Goal: Information Seeking & Learning: Learn about a topic

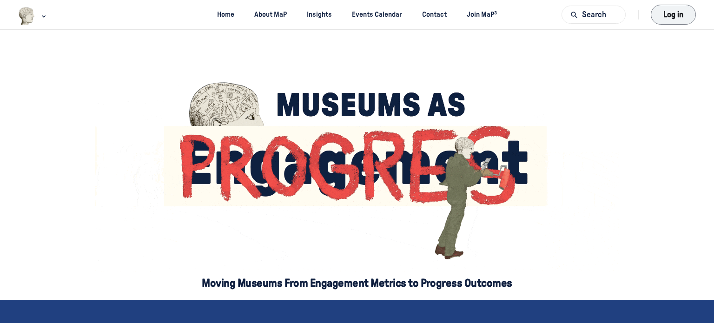
click at [673, 20] on button "Log in" at bounding box center [673, 15] width 45 height 20
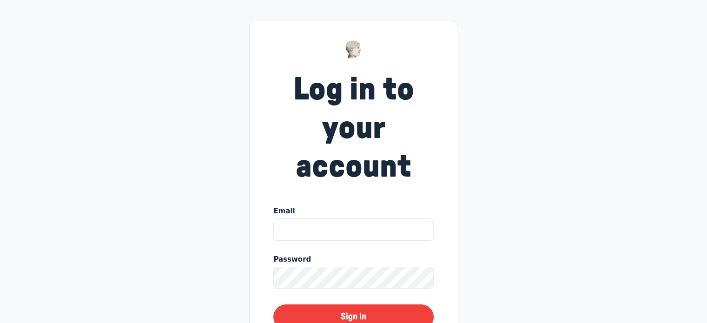
click at [363, 219] on input "Email" at bounding box center [353, 230] width 160 height 22
type input "jkanigan@wdm.ca"
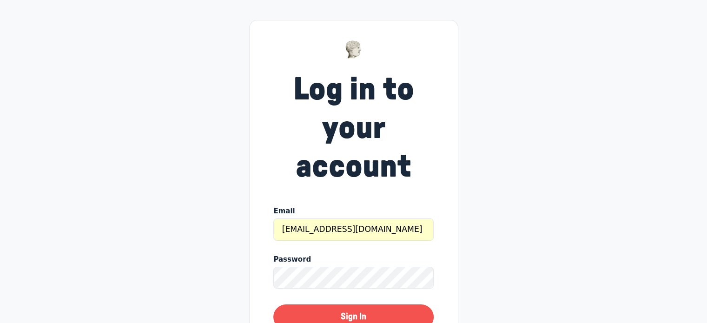
click at [339, 318] on button "Sign In" at bounding box center [353, 317] width 160 height 25
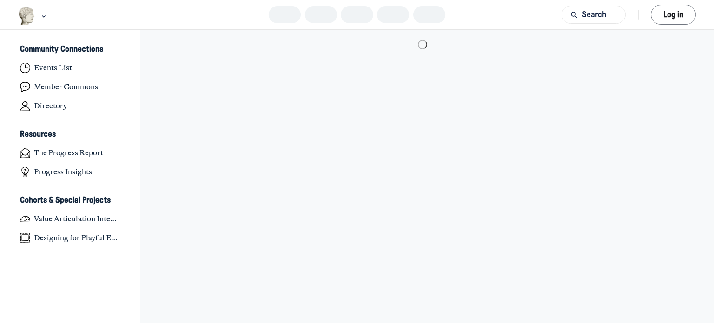
scroll to position [2498, 1828]
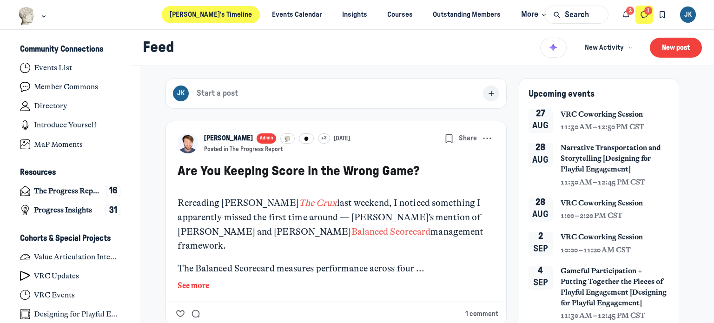
click at [648, 14] on use "Direct messages" at bounding box center [644, 15] width 7 height 7
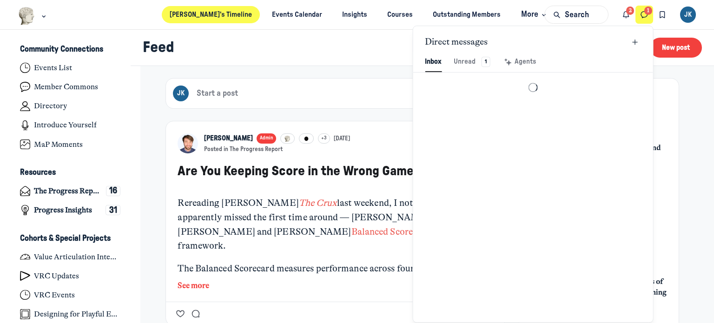
scroll to position [1265, 2168]
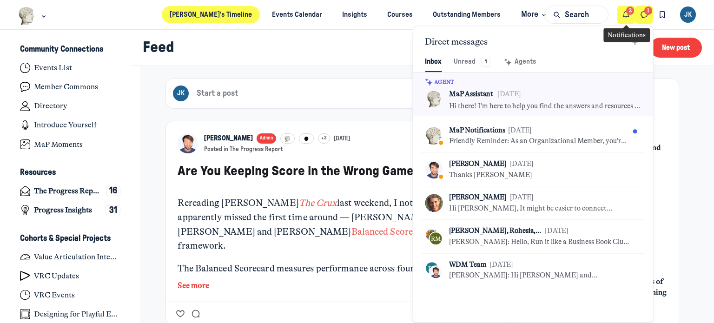
click at [627, 15] on icon "Notifications" at bounding box center [626, 15] width 9 height 10
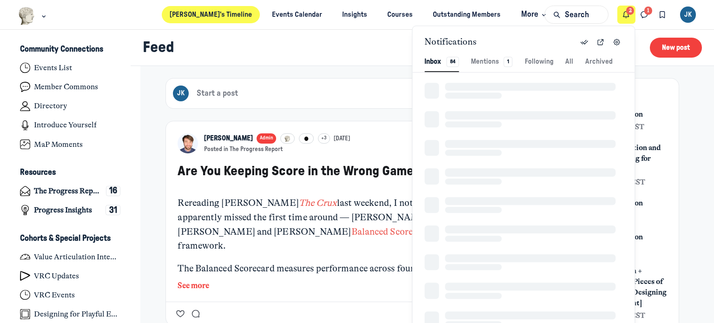
scroll to position [1265, 2036]
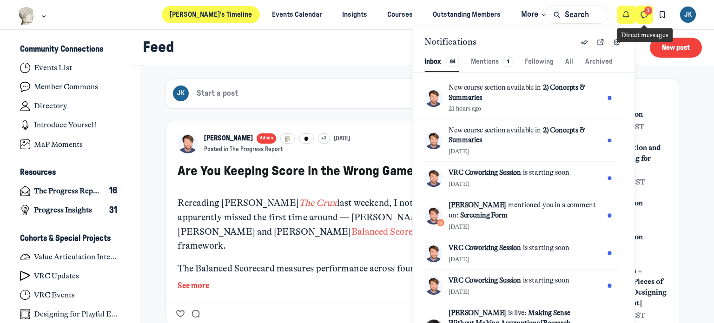
click at [642, 13] on icon "Direct messages" at bounding box center [644, 15] width 9 height 10
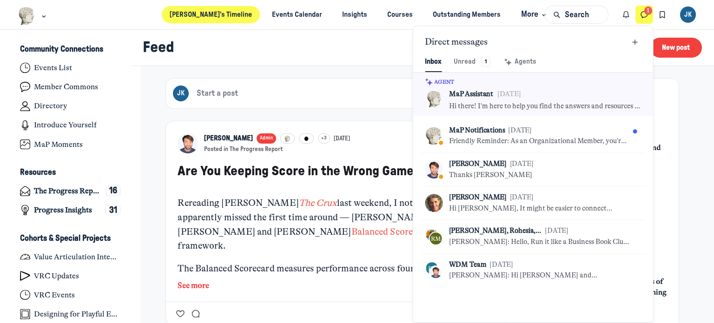
scroll to position [1265, 2168]
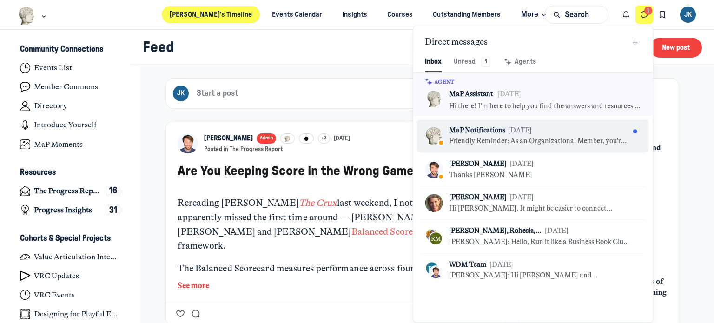
click at [579, 131] on div "MaP Notifications Jul 15" at bounding box center [539, 131] width 180 height 10
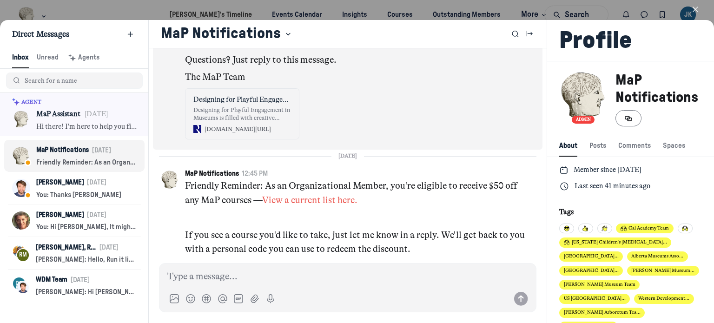
scroll to position [1477, 0]
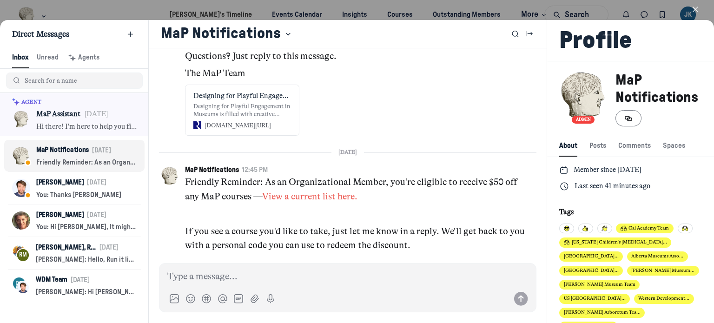
click at [696, 7] on icon "button" at bounding box center [695, 9] width 9 height 9
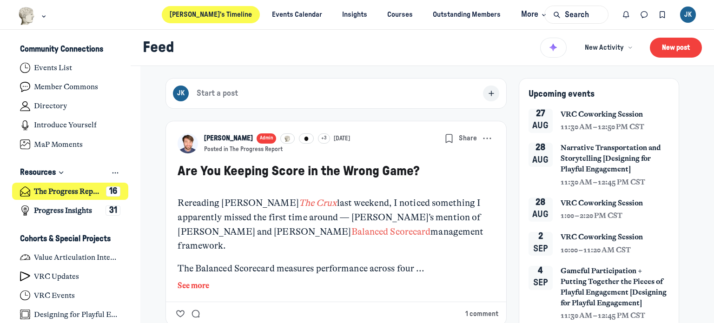
click at [43, 192] on h4 "The Progress Report" at bounding box center [68, 191] width 68 height 9
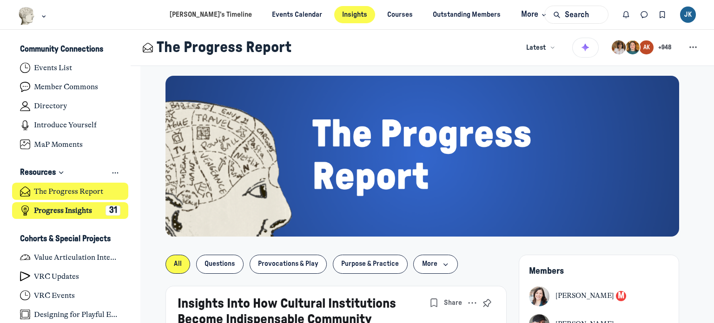
click at [46, 215] on h4 "Progress Insights" at bounding box center [63, 210] width 58 height 9
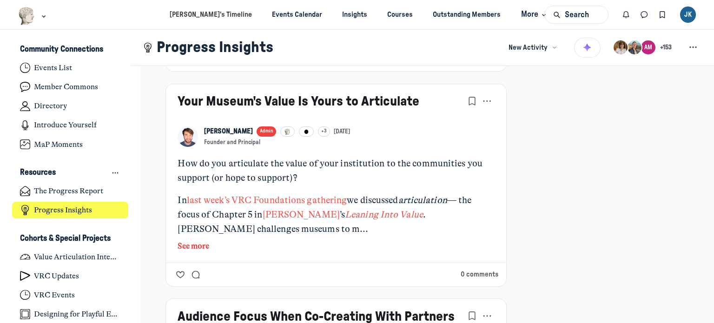
scroll to position [2790, 0]
